Goal: Information Seeking & Learning: Learn about a topic

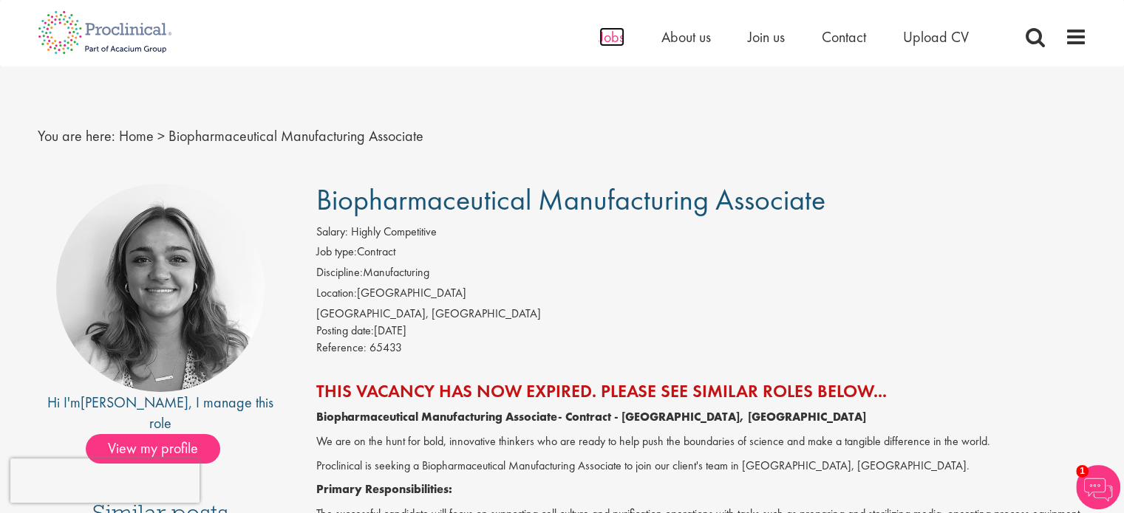
click at [608, 39] on span "Jobs" at bounding box center [611, 36] width 25 height 19
